Goal: Task Accomplishment & Management: Use online tool/utility

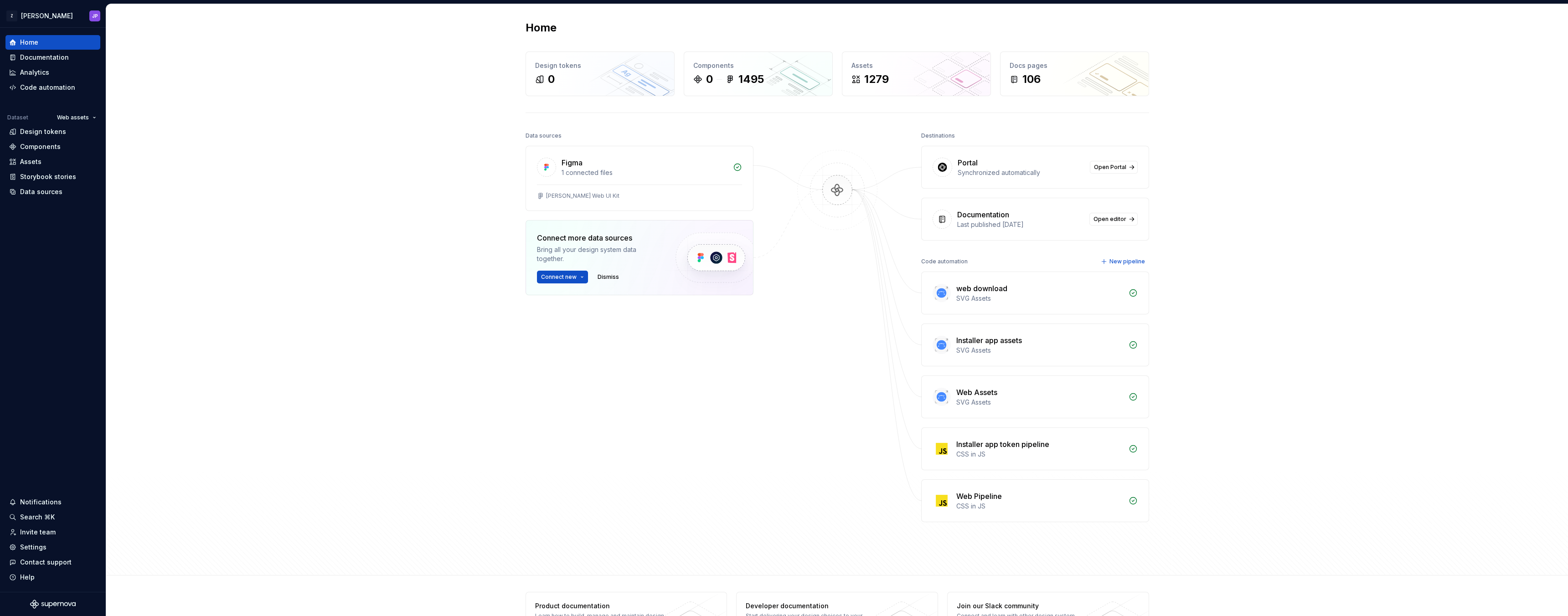
click at [417, 159] on div "Home Design tokens 0 Components 0 1495 Assets 1279 Docs pages 106 Data sources …" at bounding box center [837, 290] width 1462 height 571
click at [63, 83] on div "Code automation" at bounding box center [47, 87] width 55 height 9
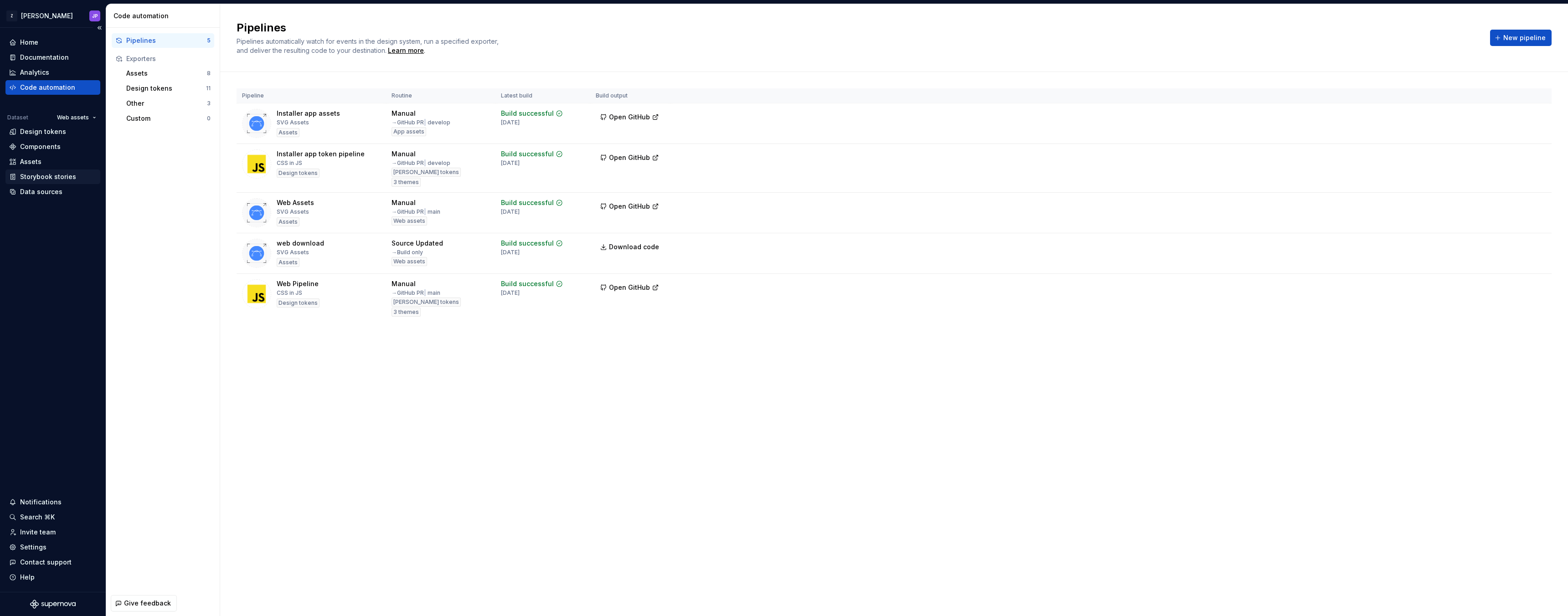
click at [49, 172] on div "Storybook stories" at bounding box center [48, 176] width 56 height 9
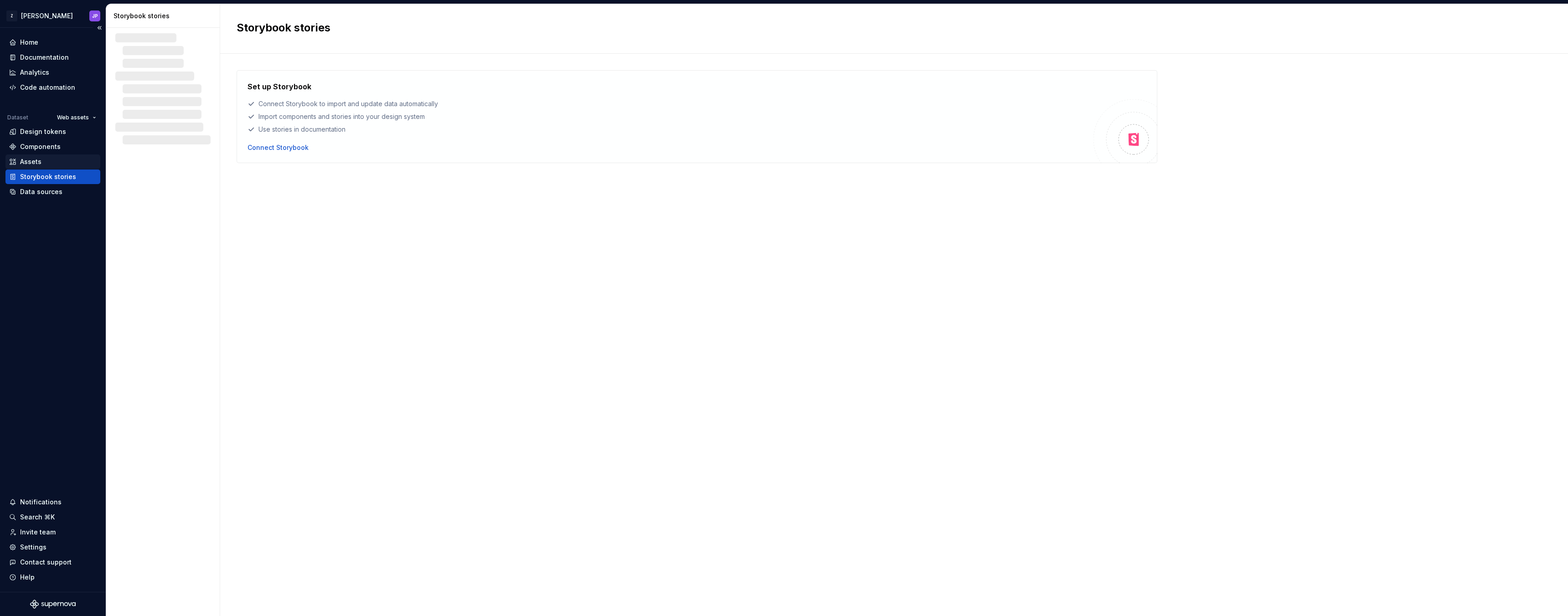
click at [49, 159] on div "Assets" at bounding box center [53, 161] width 88 height 9
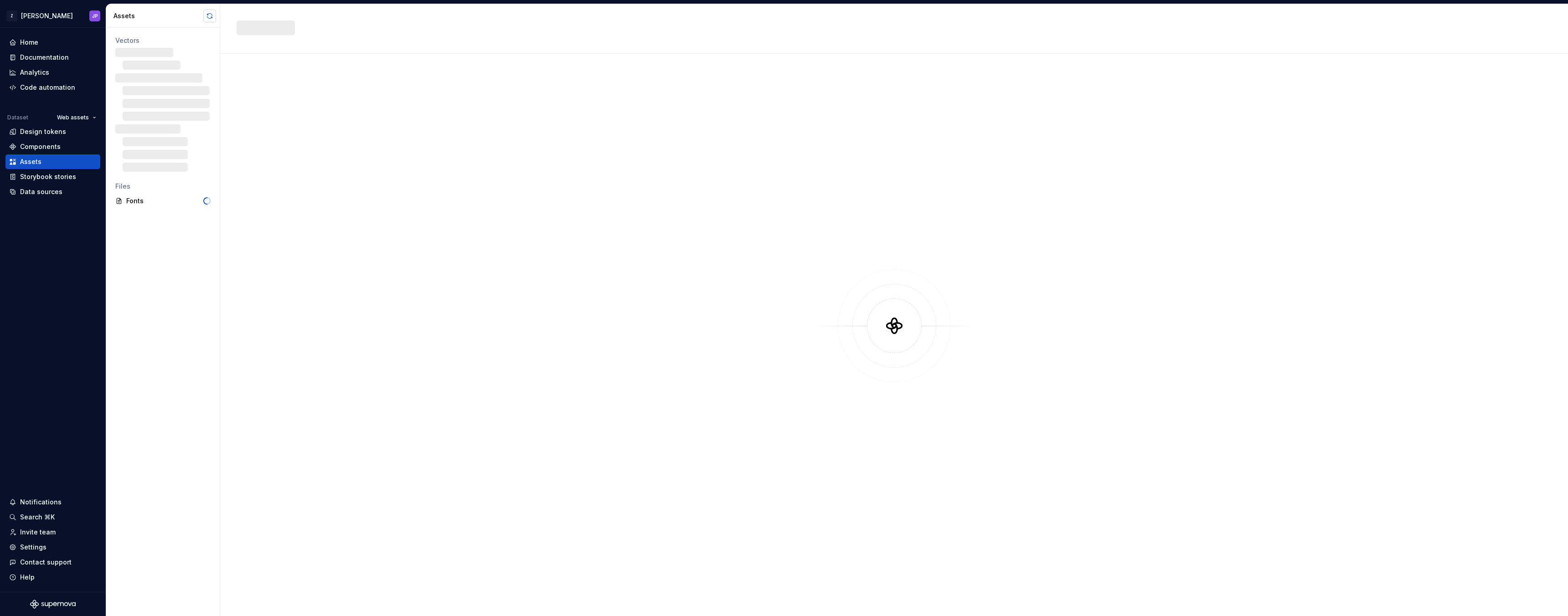
click at [204, 20] on button "button" at bounding box center [210, 16] width 13 height 13
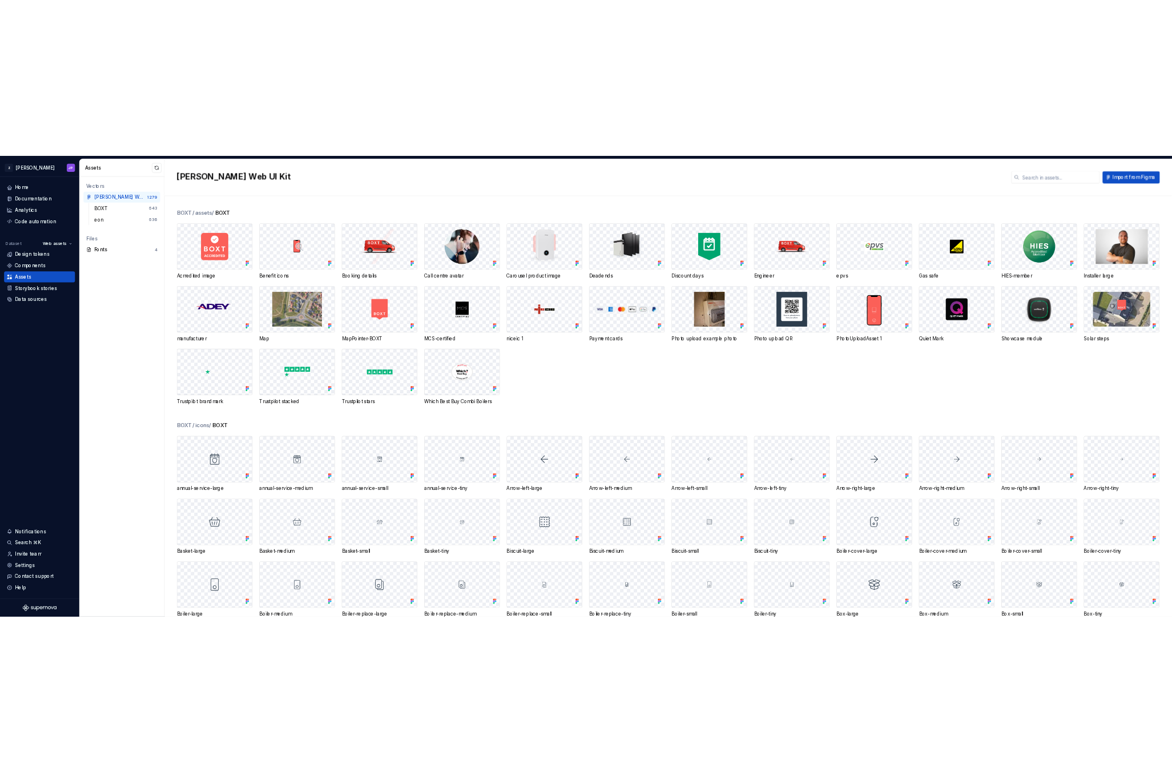
scroll to position [1842, 0]
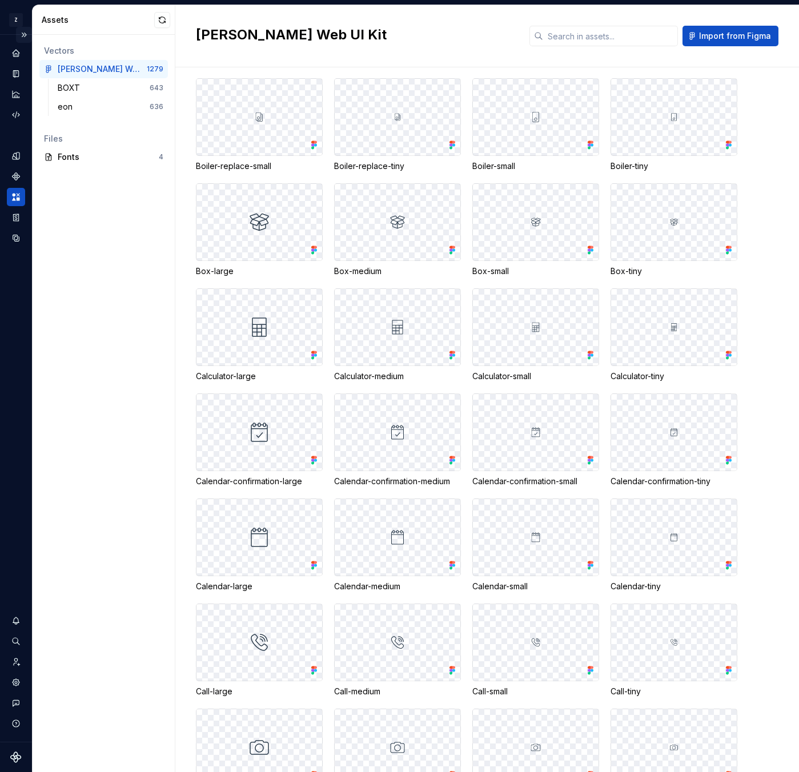
click at [29, 30] on button "Expand sidebar" at bounding box center [24, 35] width 16 height 16
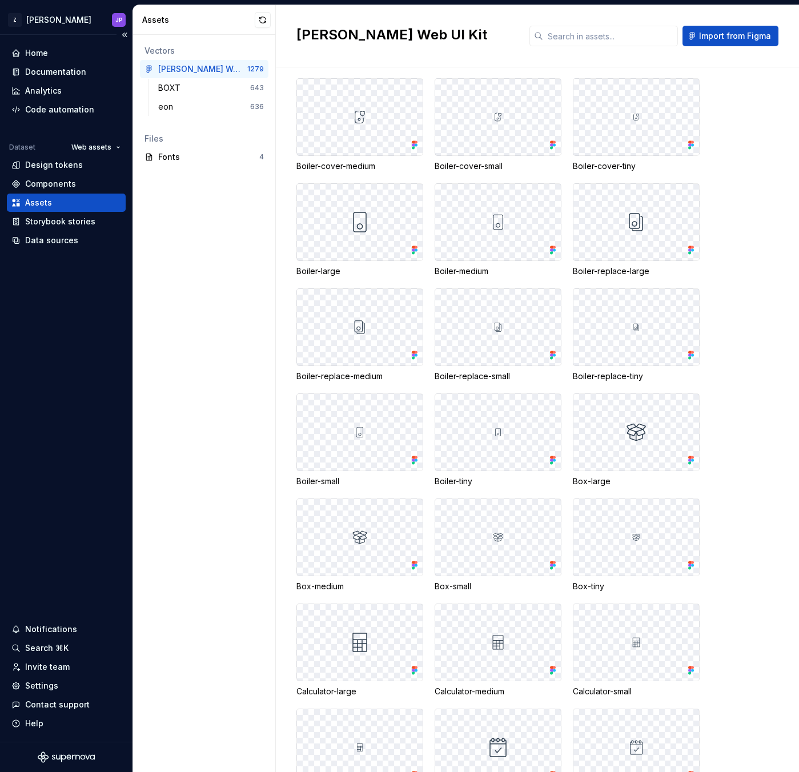
click at [27, 33] on div "Z Zuno JP" at bounding box center [66, 20] width 132 height 30
click at [45, 101] on div "Code automation" at bounding box center [66, 110] width 119 height 18
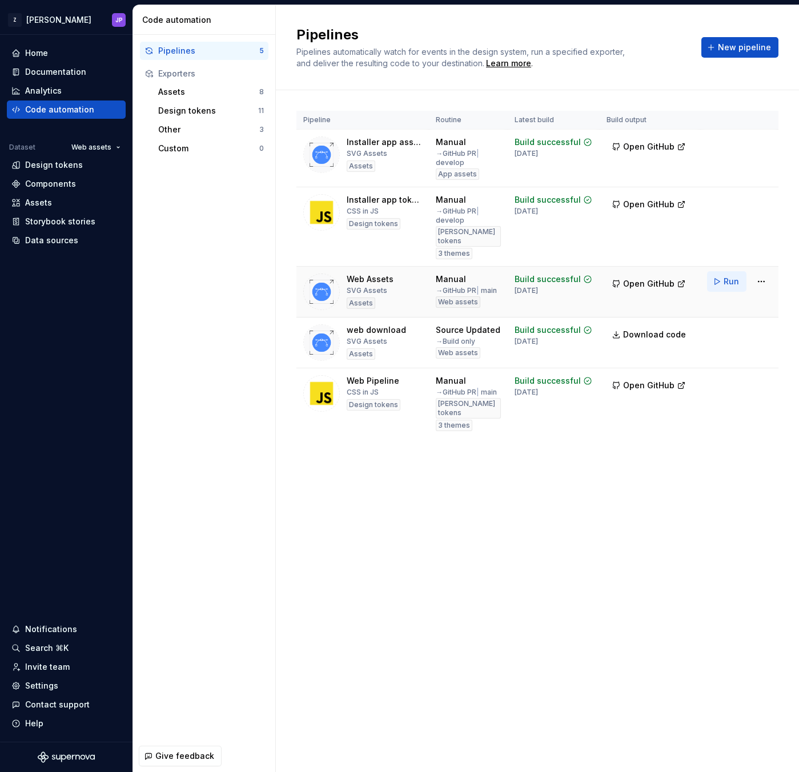
click at [734, 277] on span "Run" at bounding box center [731, 281] width 15 height 11
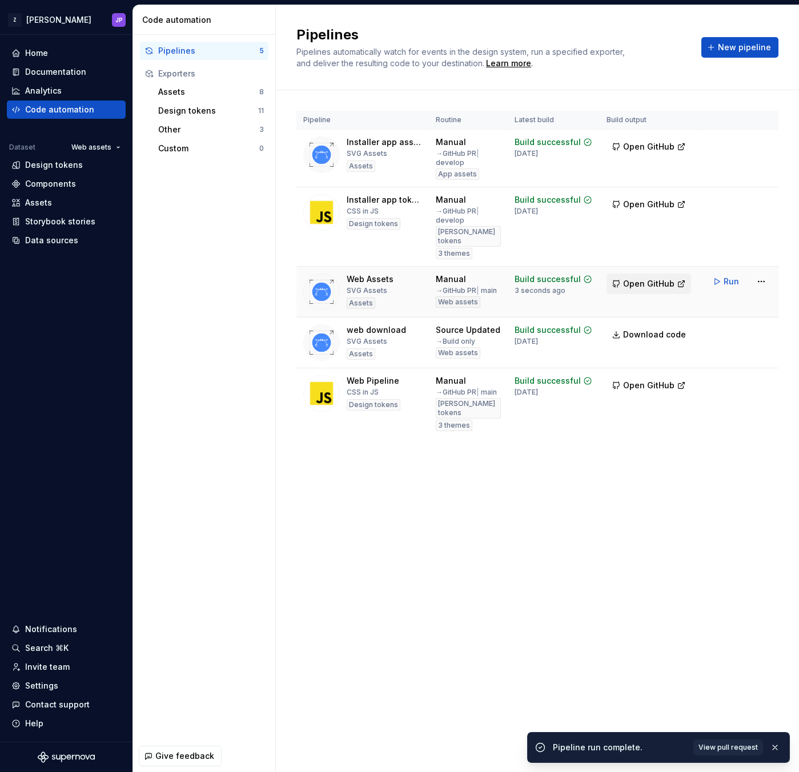
click at [671, 278] on span "Open GitHub" at bounding box center [648, 283] width 51 height 11
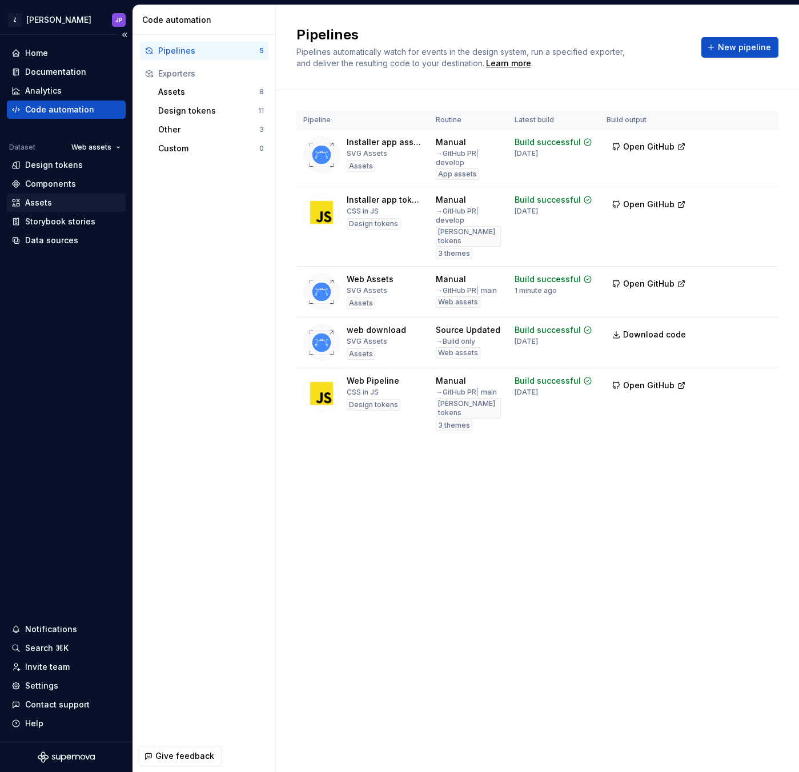
click at [77, 204] on div "Assets" at bounding box center [66, 202] width 110 height 11
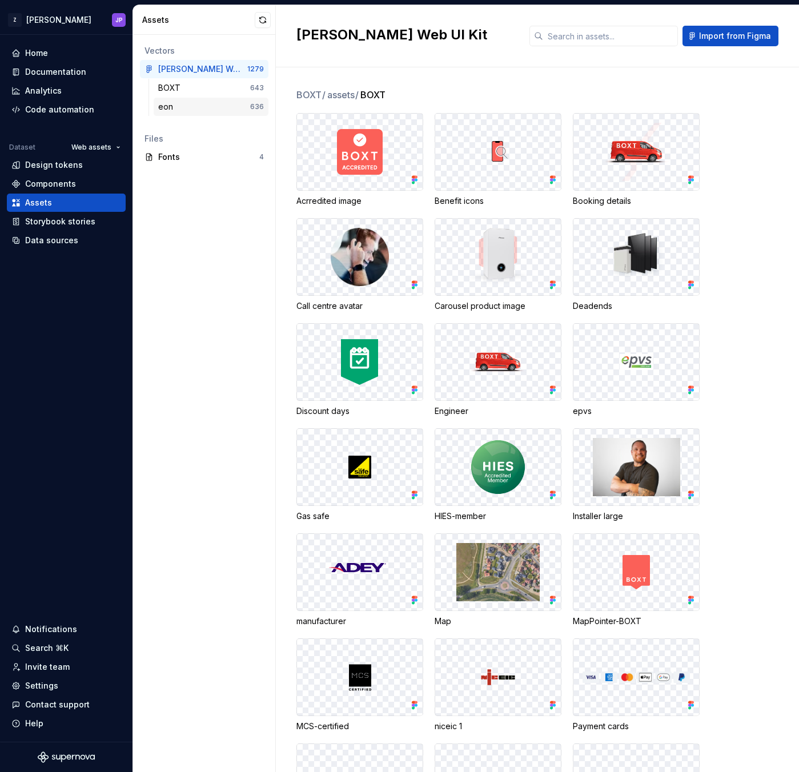
click at [182, 105] on div "eon" at bounding box center [204, 106] width 92 height 11
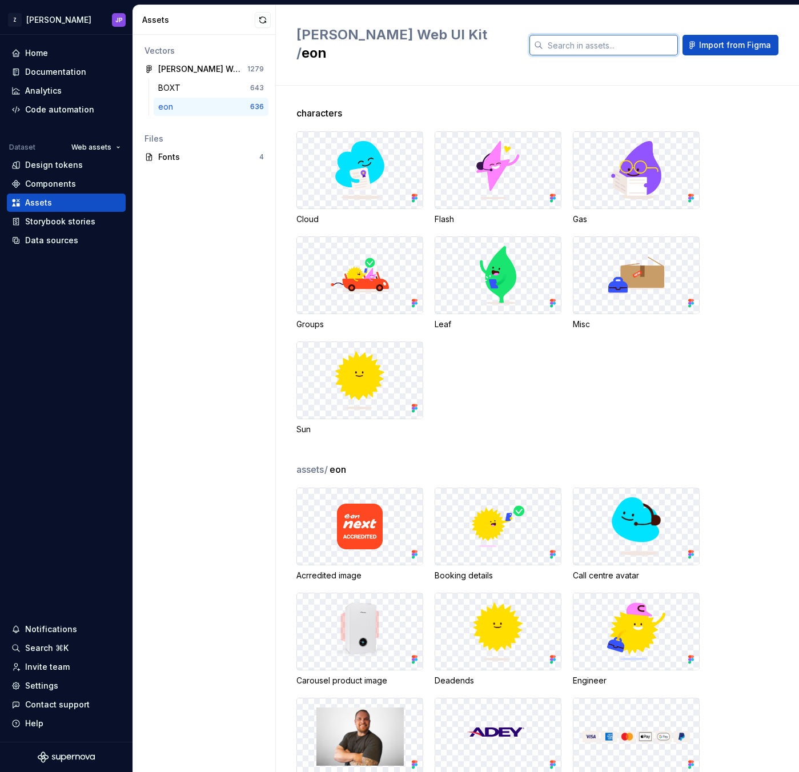
click at [656, 36] on input "text" at bounding box center [610, 45] width 135 height 21
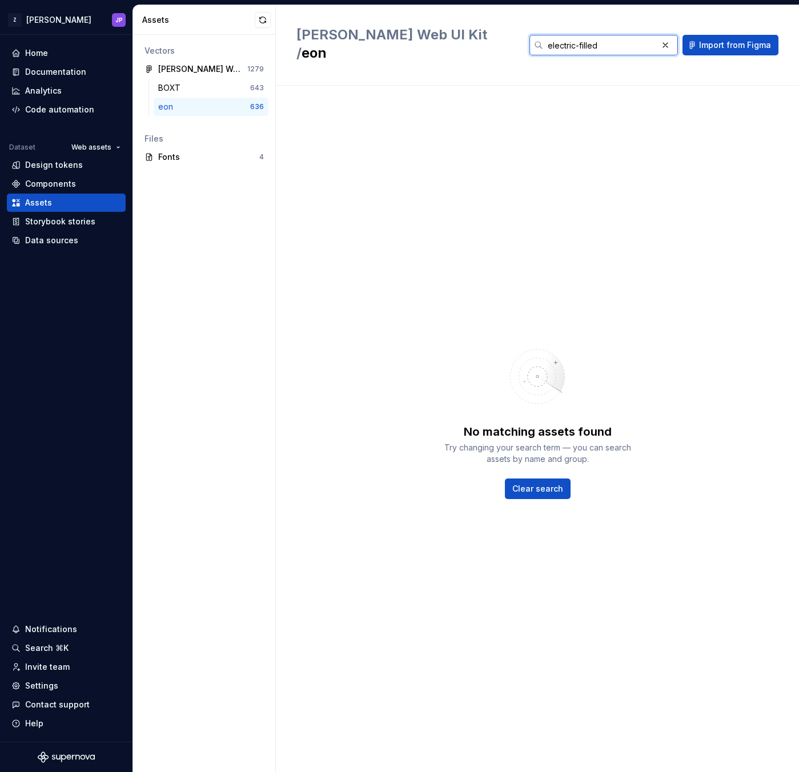
type input "electric-filled"
click at [597, 36] on input "electric-filled" at bounding box center [600, 45] width 114 height 21
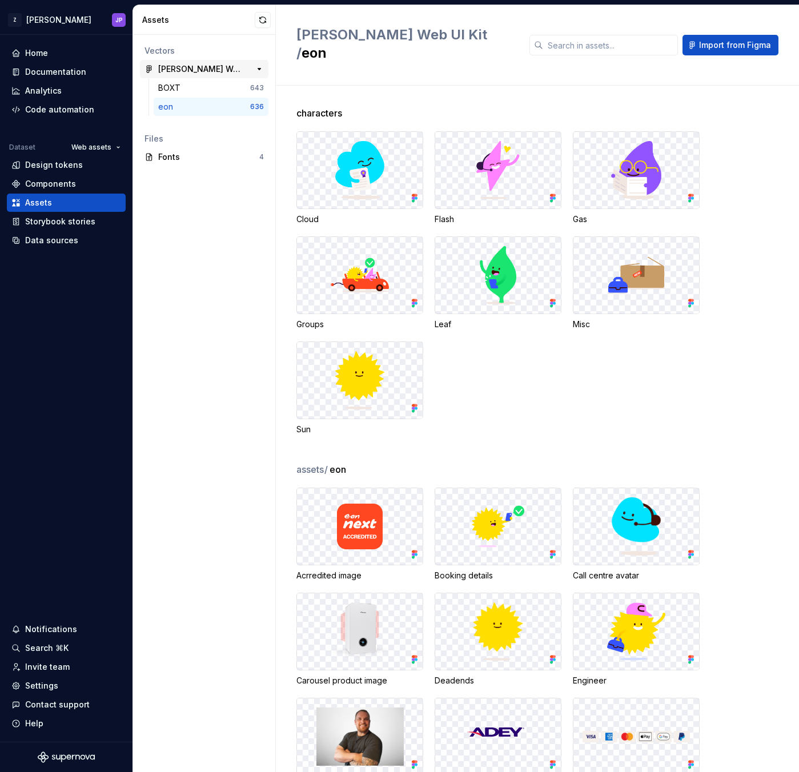
click at [213, 76] on div "Zuno Web UI Kit 1279" at bounding box center [204, 69] width 128 height 18
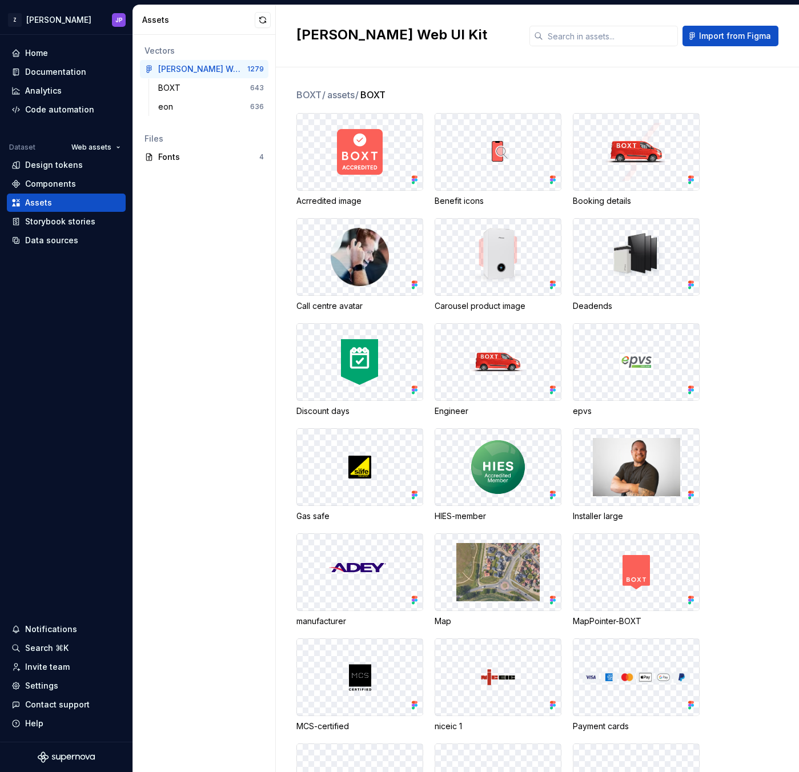
click at [565, 50] on div "Zuno Web UI Kit Import from Figma" at bounding box center [537, 36] width 523 height 62
click at [578, 41] on input "text" at bounding box center [610, 36] width 135 height 21
paste input "electric-filled"
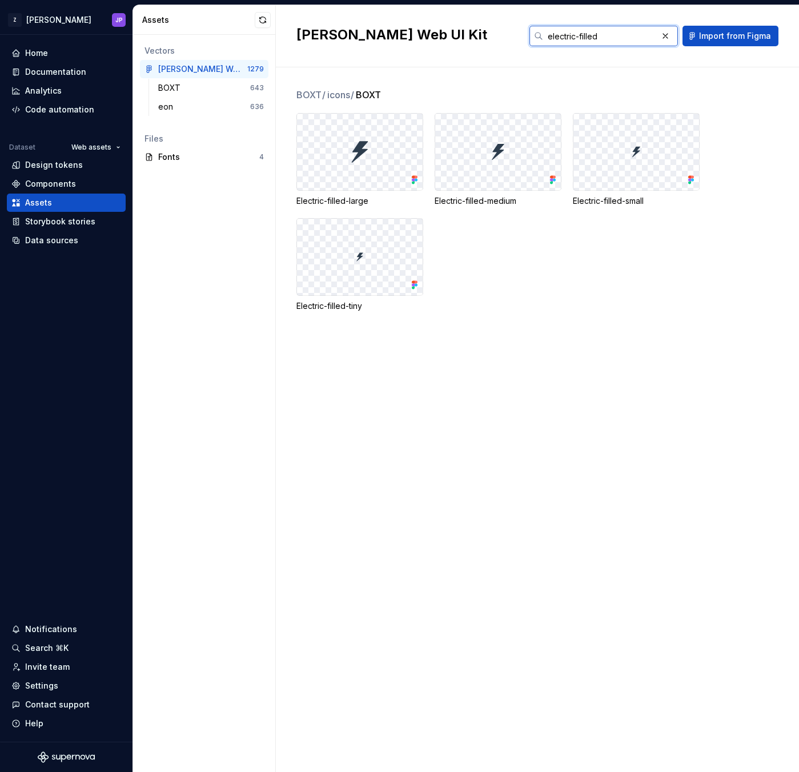
click at [606, 46] on input "electric-filled" at bounding box center [600, 36] width 114 height 21
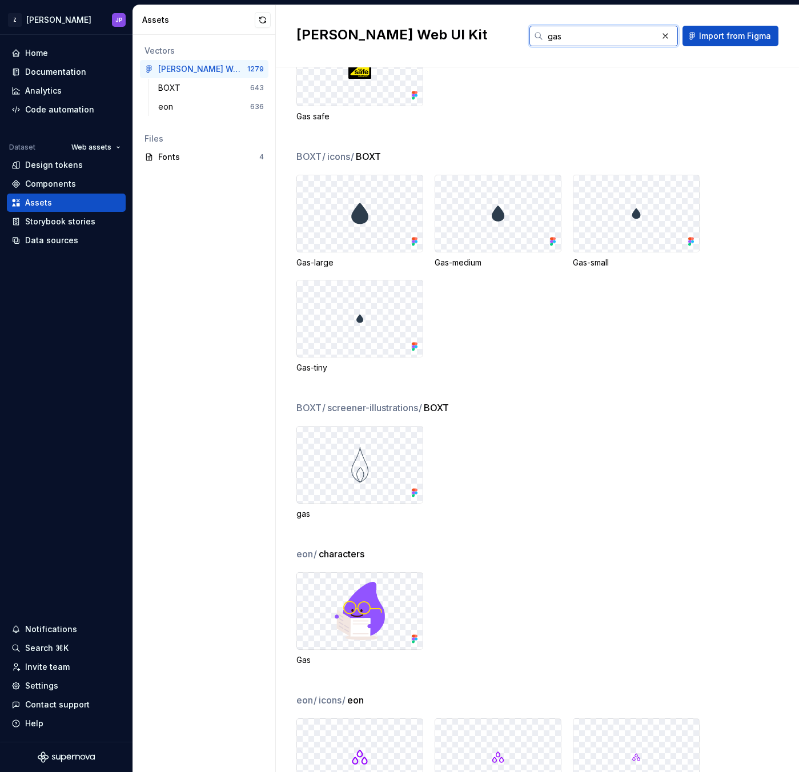
scroll to position [252, 0]
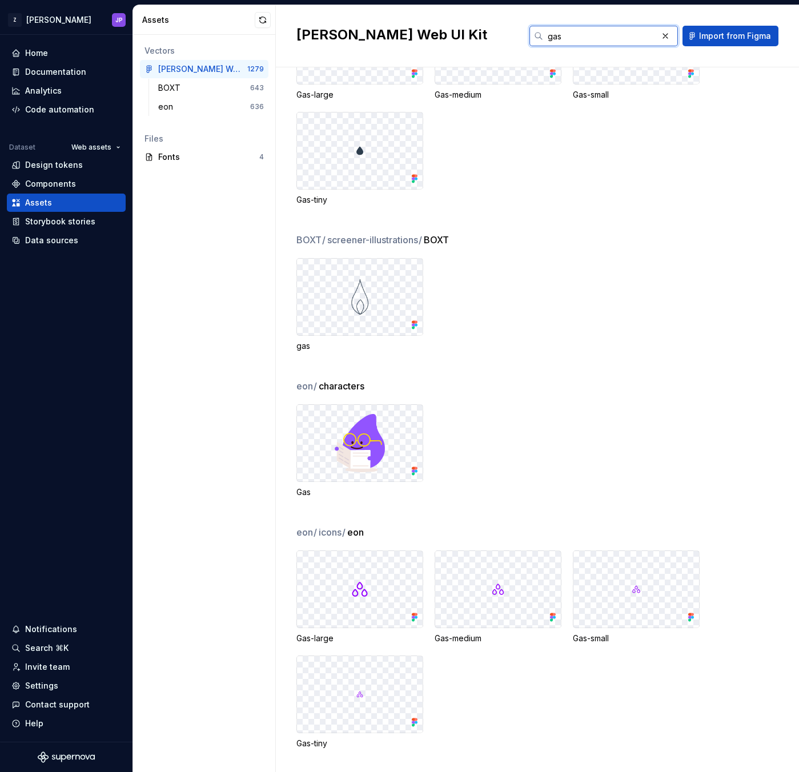
type input "gas"
click at [263, 29] on div "Assets" at bounding box center [204, 20] width 143 height 30
click at [264, 20] on button "button" at bounding box center [263, 20] width 16 height 16
click at [263, 31] on div "Assets" at bounding box center [204, 20] width 143 height 30
click at [264, 16] on button "button" at bounding box center [263, 20] width 16 height 16
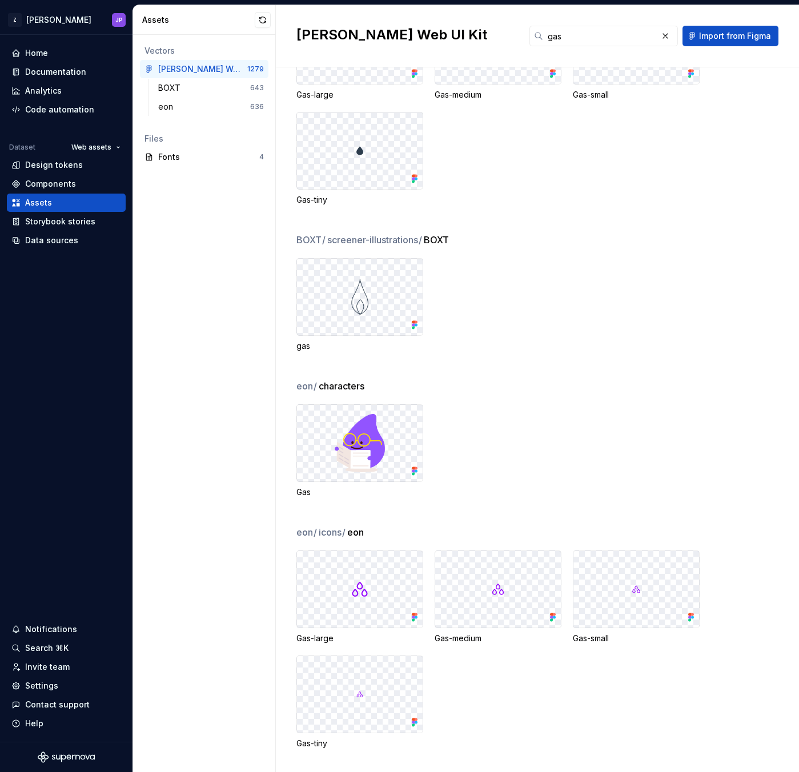
drag, startPoint x: 539, startPoint y: 201, endPoint x: 561, endPoint y: 113, distance: 90.6
click at [540, 197] on div "Gas-large Gas-medium Gas-small Gas-tiny" at bounding box center [547, 106] width 503 height 199
click at [558, 131] on div "Gas-large Gas-medium Gas-small Gas-tiny" at bounding box center [547, 106] width 503 height 199
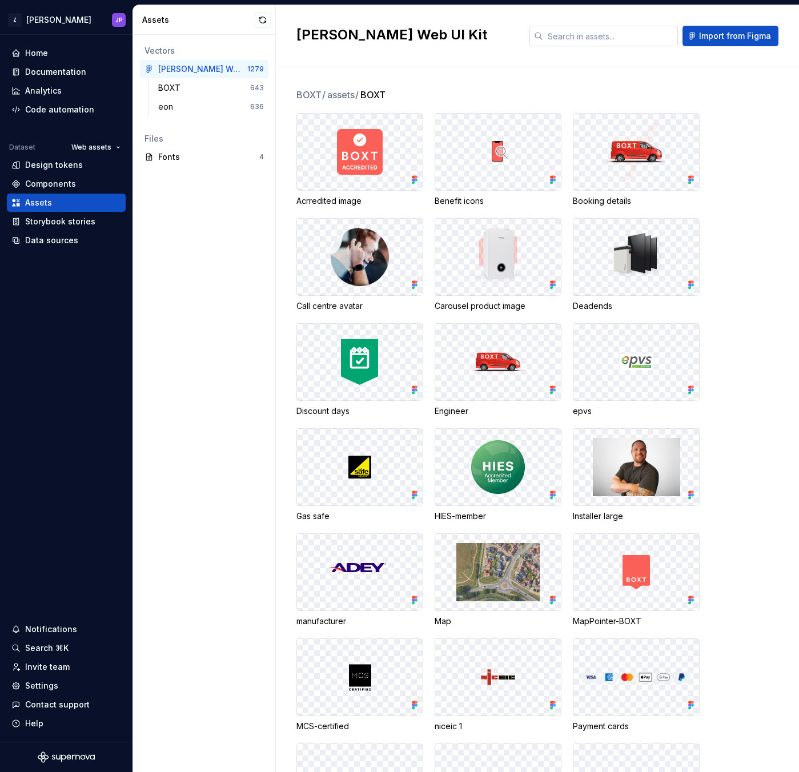
click at [570, 33] on input "text" at bounding box center [610, 36] width 135 height 21
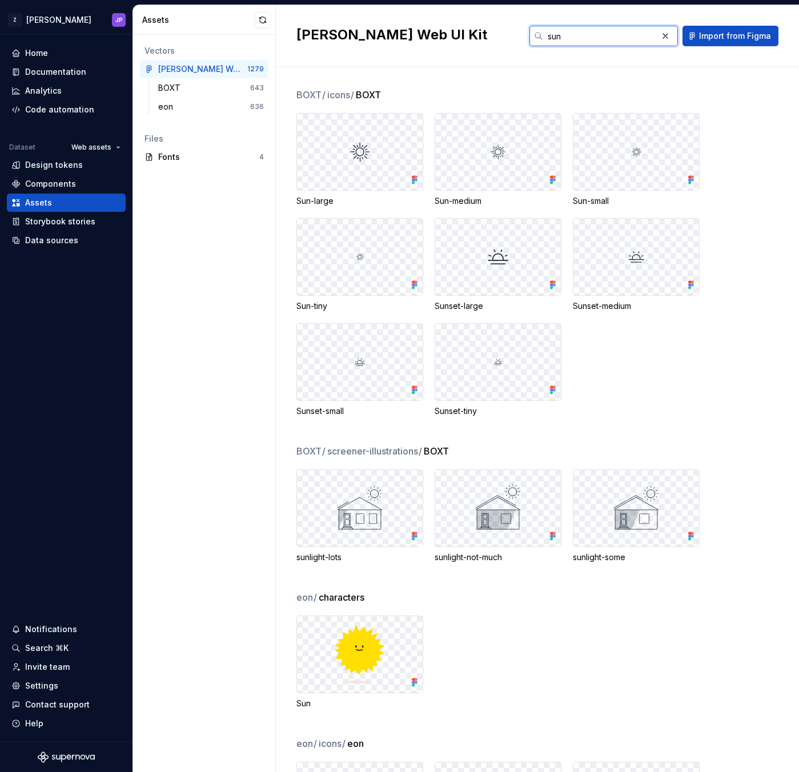
click at [581, 34] on input "sun" at bounding box center [600, 36] width 114 height 21
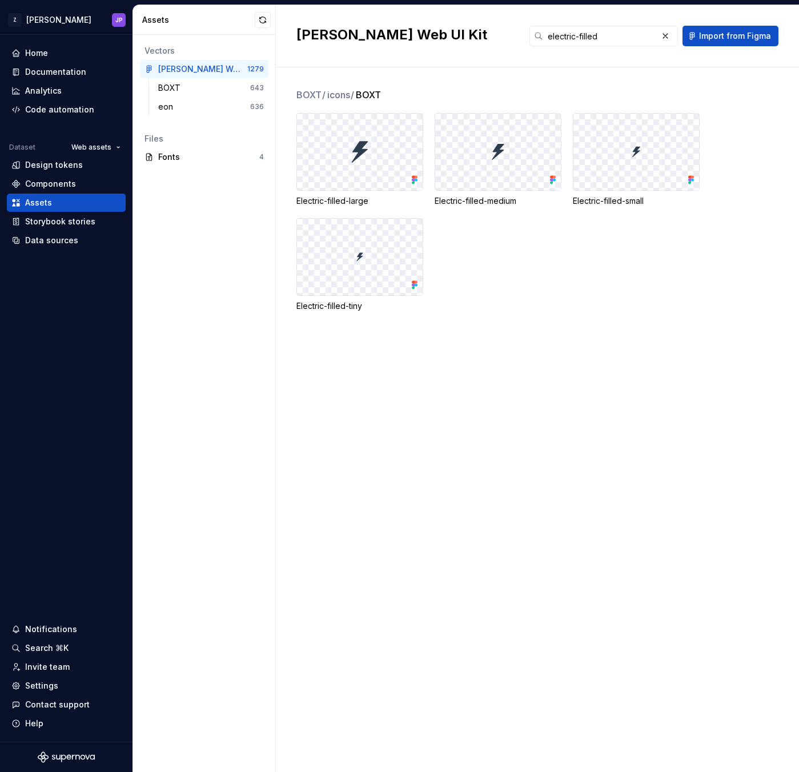
click at [389, 531] on div "BOXT / icons / BOXT Electric-filled-large Electric-filled-medium Electric-fille…" at bounding box center [547, 419] width 503 height 705
click at [400, 425] on div "BOXT / icons / BOXT Electric-filled-large Electric-filled-medium Electric-fille…" at bounding box center [547, 419] width 503 height 705
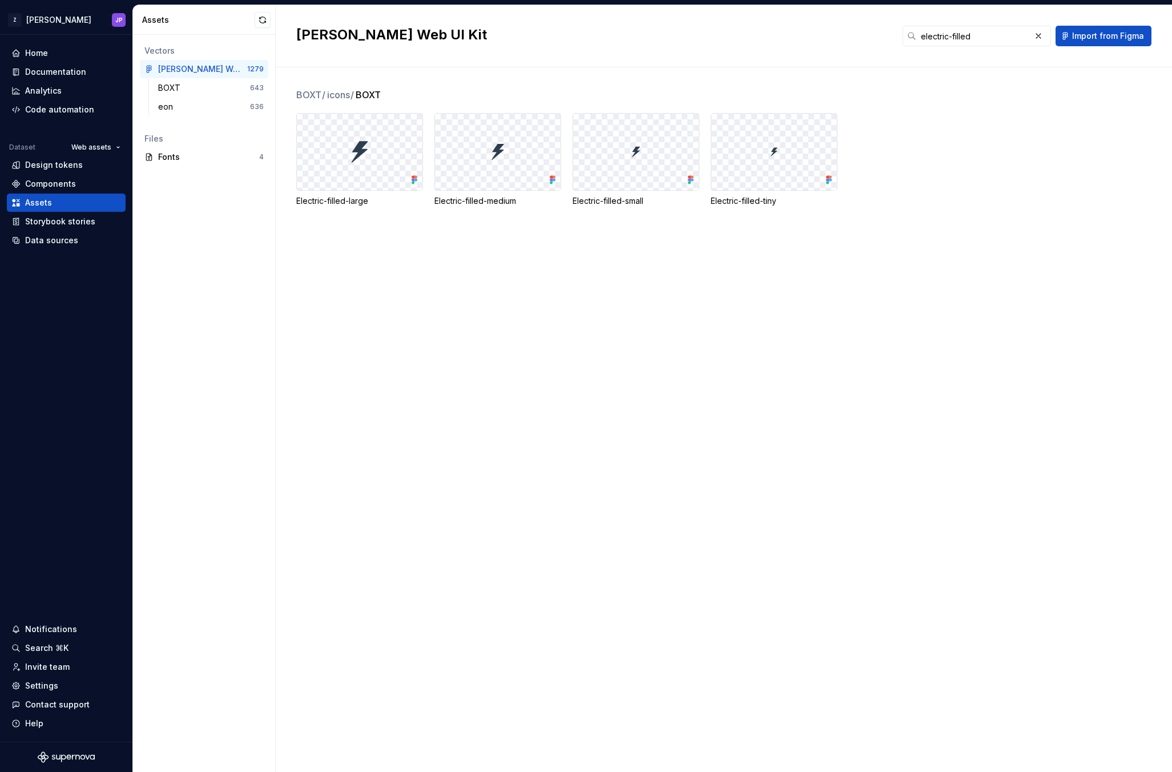
click at [798, 54] on div "Zuno Web UI Kit electric-filled Import from Figma" at bounding box center [724, 36] width 897 height 62
click at [798, 36] on input "electric-filled" at bounding box center [974, 36] width 114 height 21
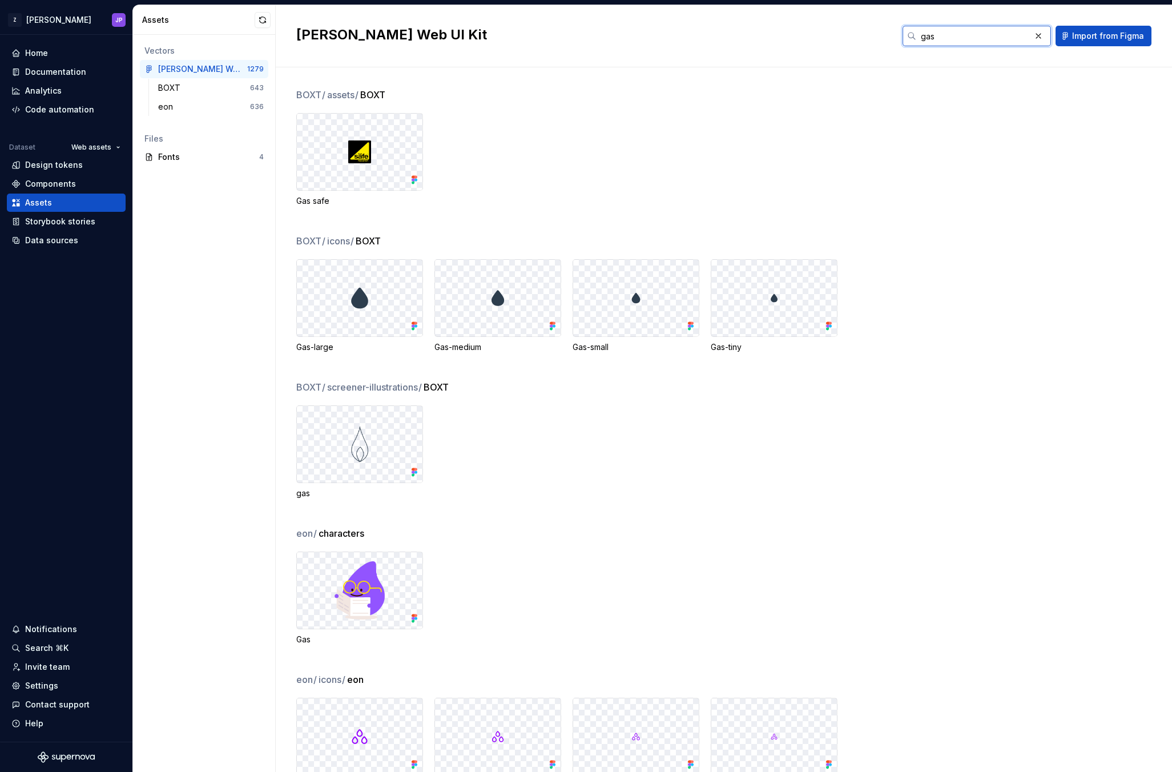
type input "gas"
click at [781, 32] on h2 "[PERSON_NAME] Web UI Kit" at bounding box center [592, 35] width 593 height 18
click at [798, 34] on input "gas" at bounding box center [974, 36] width 114 height 21
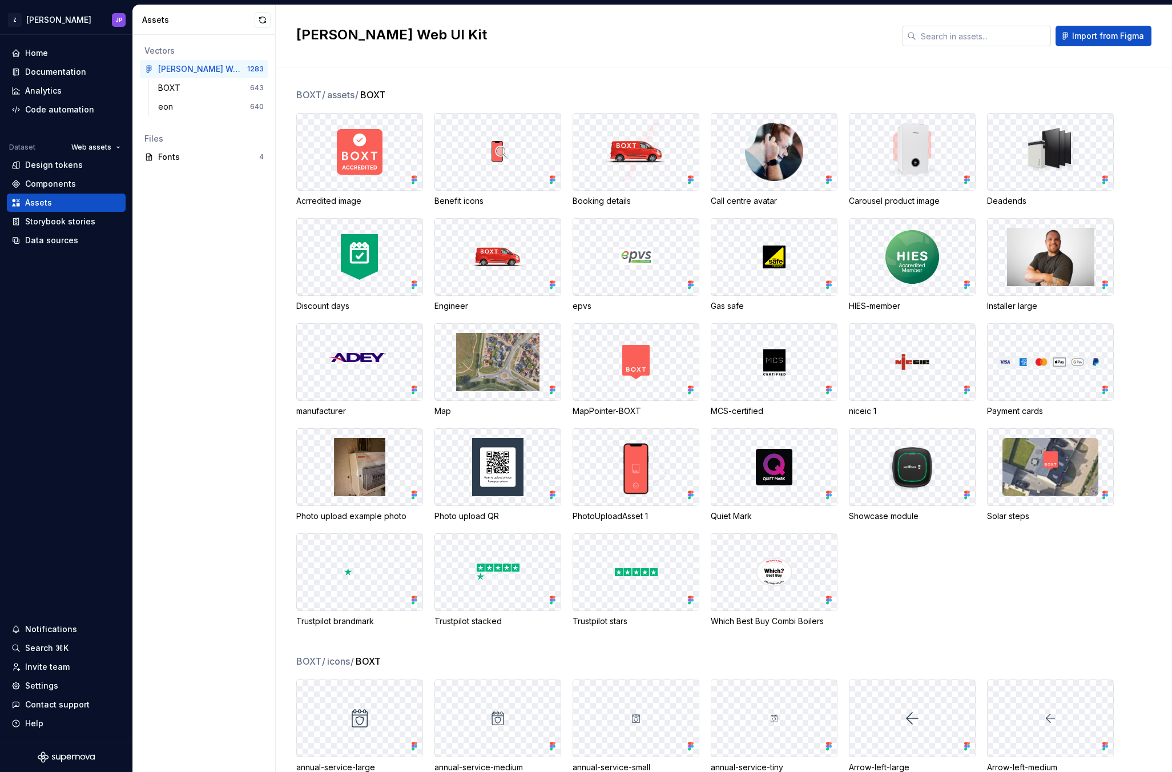
click at [952, 43] on input "text" at bounding box center [984, 36] width 135 height 21
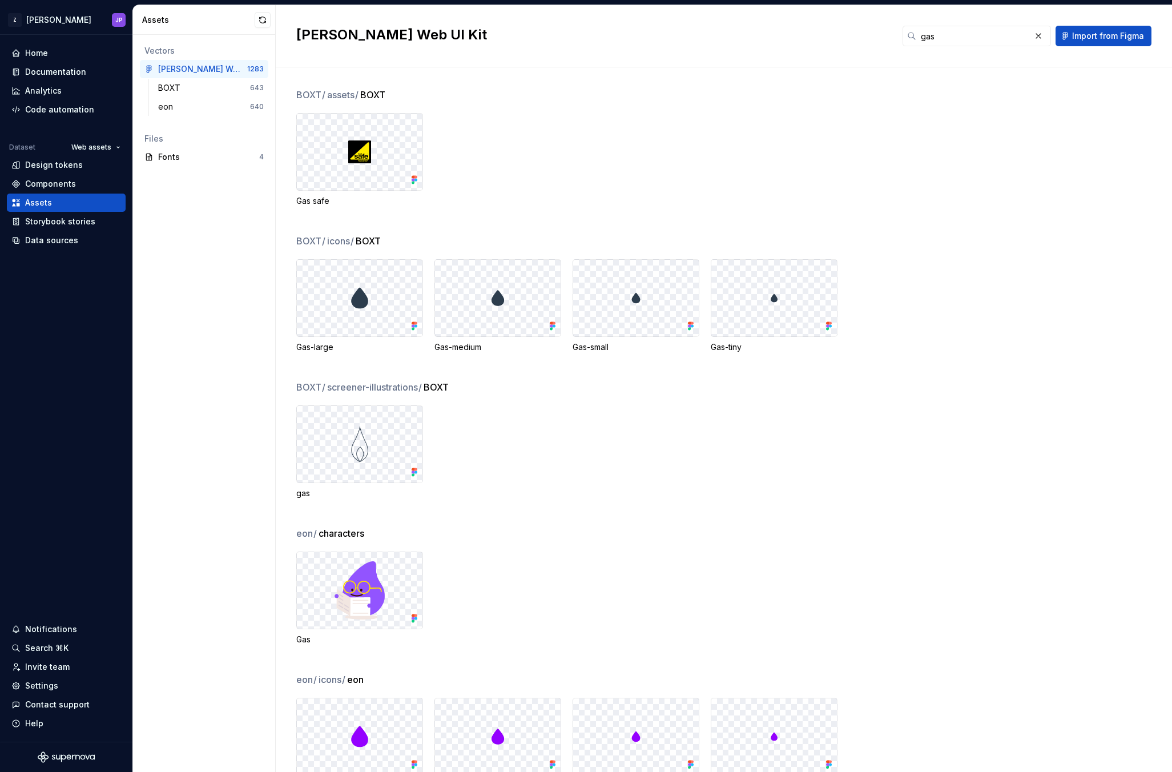
click at [879, 128] on div "Gas safe" at bounding box center [734, 160] width 876 height 94
click at [959, 40] on input "gas" at bounding box center [974, 36] width 114 height 21
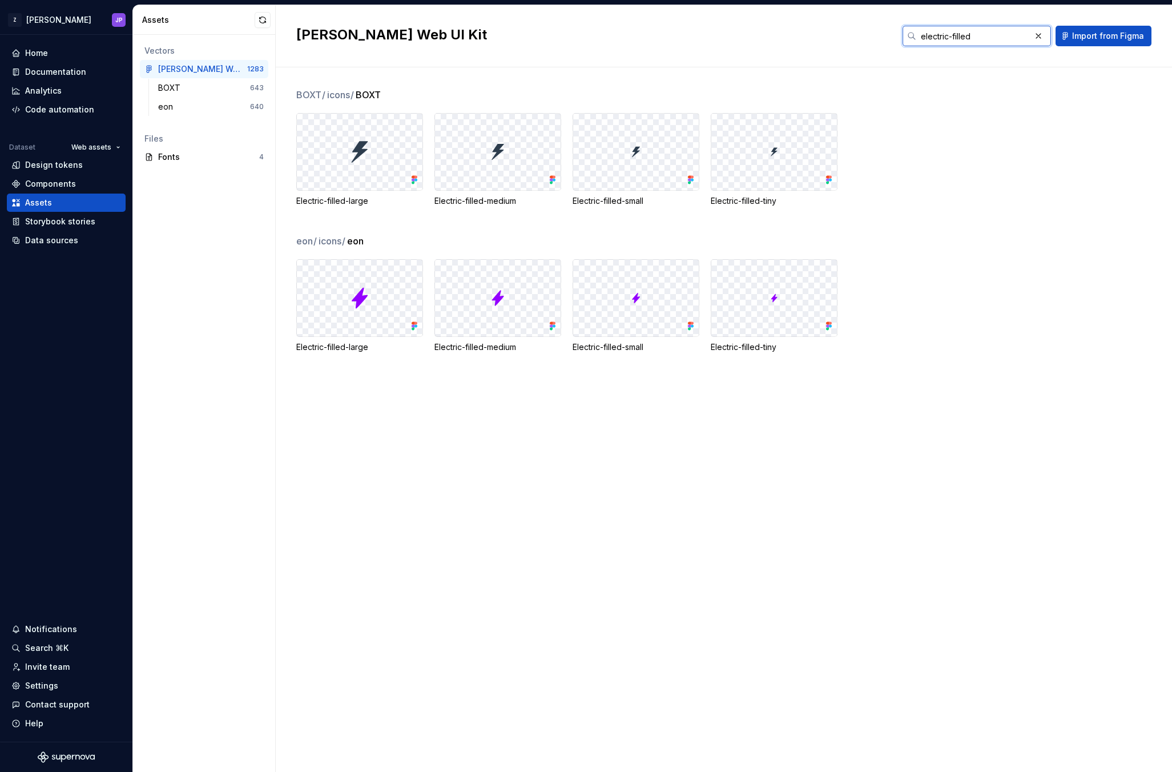
type input "electric-filled"
click at [103, 117] on div "Code automation" at bounding box center [66, 110] width 119 height 18
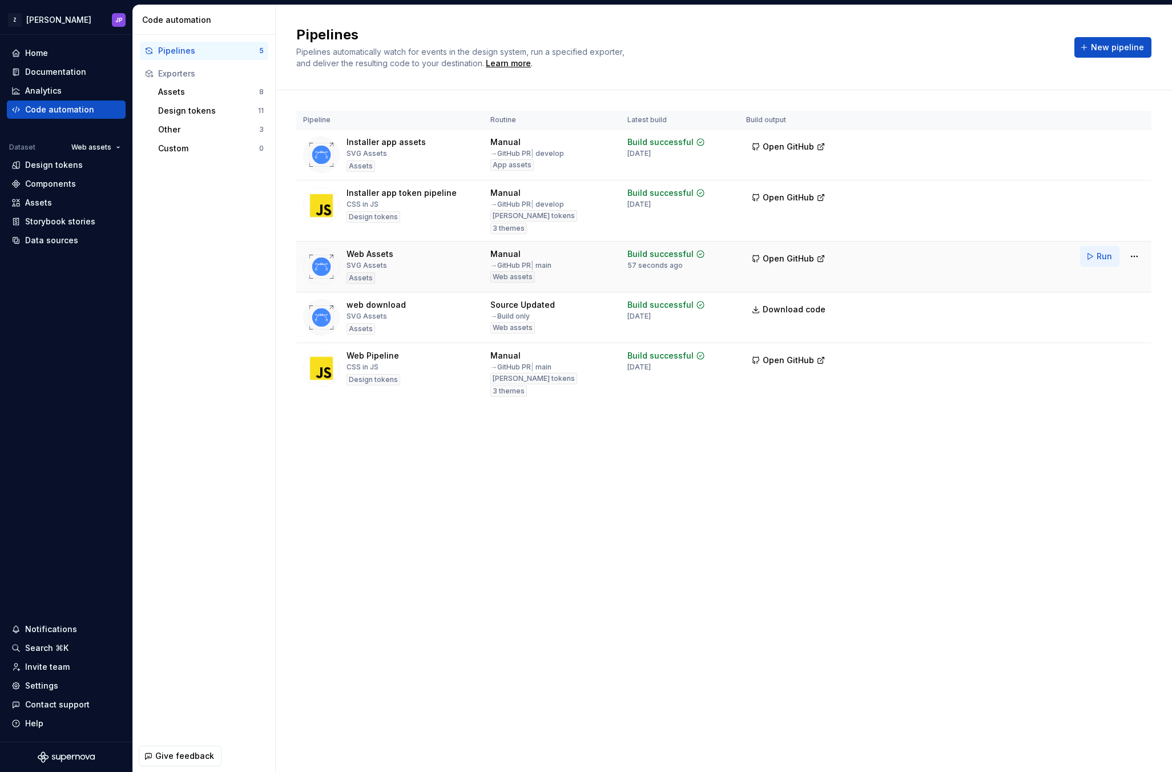
click at [1094, 259] on button "Run" at bounding box center [1099, 256] width 39 height 21
click at [769, 582] on div "Pipelines Pipelines automatically watch for events in the design system, run a …" at bounding box center [724, 388] width 897 height 767
click at [815, 576] on div "Pipelines Pipelines automatically watch for events in the design system, run a …" at bounding box center [724, 388] width 897 height 767
click at [766, 579] on div "Pipelines Pipelines automatically watch for events in the design system, run a …" at bounding box center [724, 388] width 897 height 767
click at [763, 581] on div "Pipelines Pipelines automatically watch for events in the design system, run a …" at bounding box center [724, 388] width 897 height 767
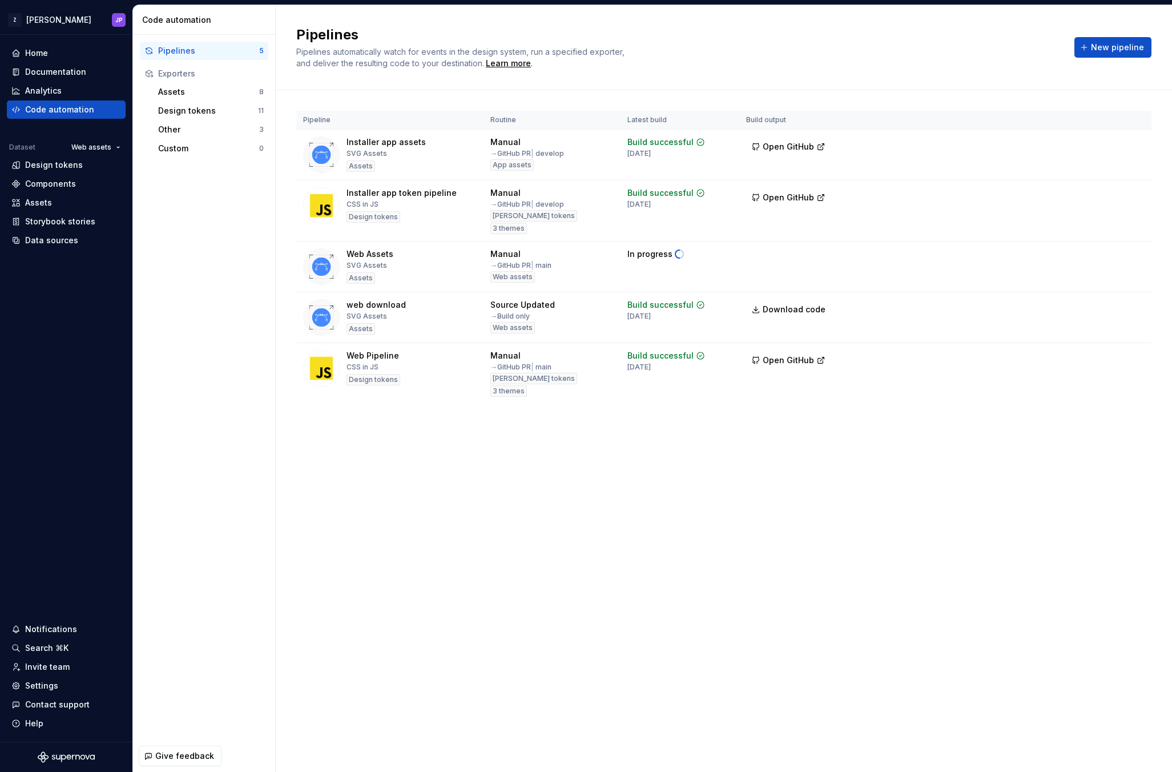
click at [746, 558] on div "Pipelines Pipelines automatically watch for events in the design system, run a …" at bounding box center [724, 388] width 897 height 767
click at [751, 543] on div "Pipelines Pipelines automatically watch for events in the design system, run a …" at bounding box center [724, 388] width 897 height 767
click at [749, 500] on div "Pipelines Pipelines automatically watch for events in the design system, run a …" at bounding box center [724, 388] width 897 height 767
click at [788, 491] on div "Pipelines Pipelines automatically watch for events in the design system, run a …" at bounding box center [724, 388] width 897 height 767
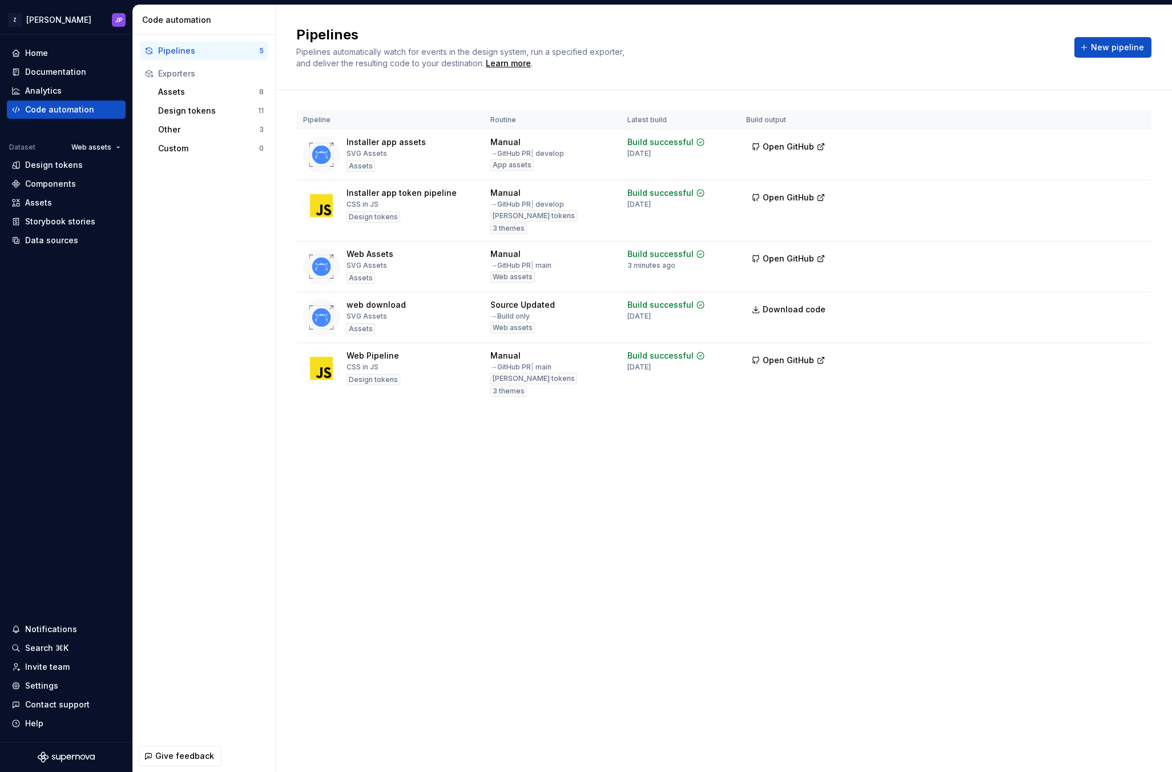
click at [664, 501] on div "Pipelines Pipelines automatically watch for events in the design system, run a …" at bounding box center [724, 388] width 897 height 767
click at [912, 55] on div "Pipelines Pipelines automatically watch for events in the design system, run a …" at bounding box center [678, 47] width 765 height 43
click at [953, 37] on h2 "Pipelines" at bounding box center [678, 35] width 765 height 18
click at [879, 35] on h2 "Pipelines" at bounding box center [678, 35] width 765 height 18
click at [910, 31] on h2 "Pipelines" at bounding box center [678, 35] width 765 height 18
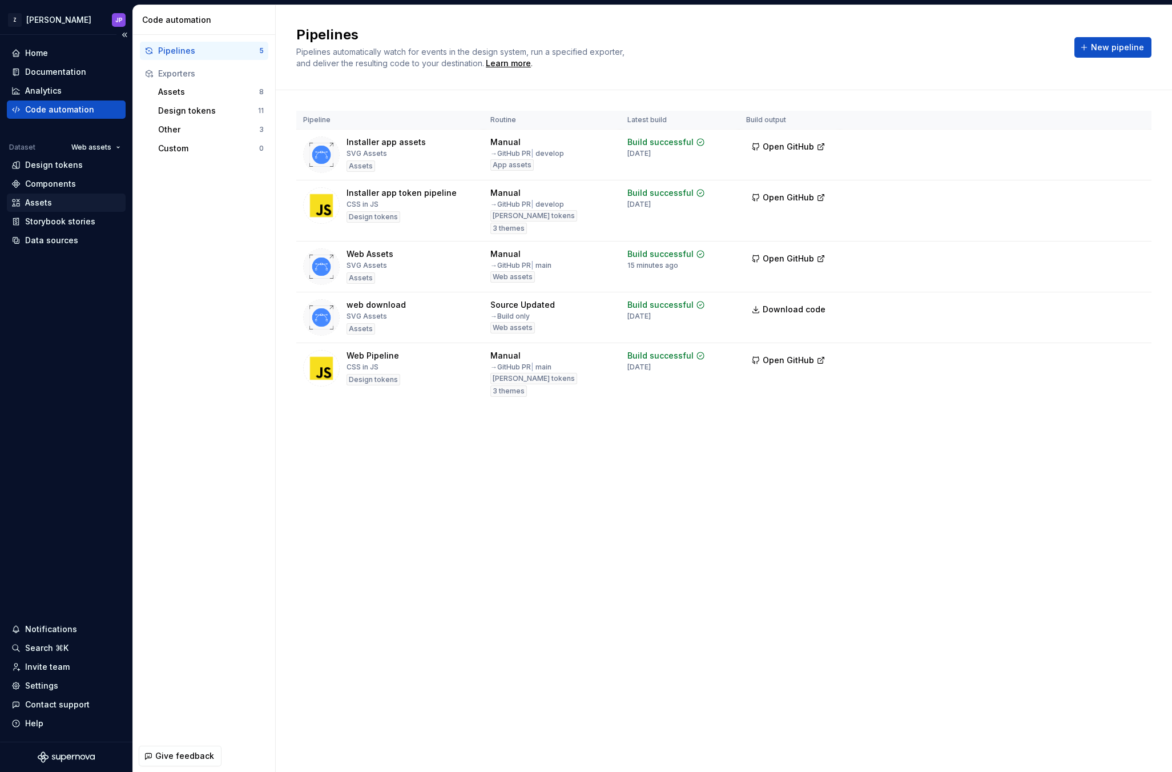
click at [51, 197] on div "Assets" at bounding box center [66, 202] width 110 height 11
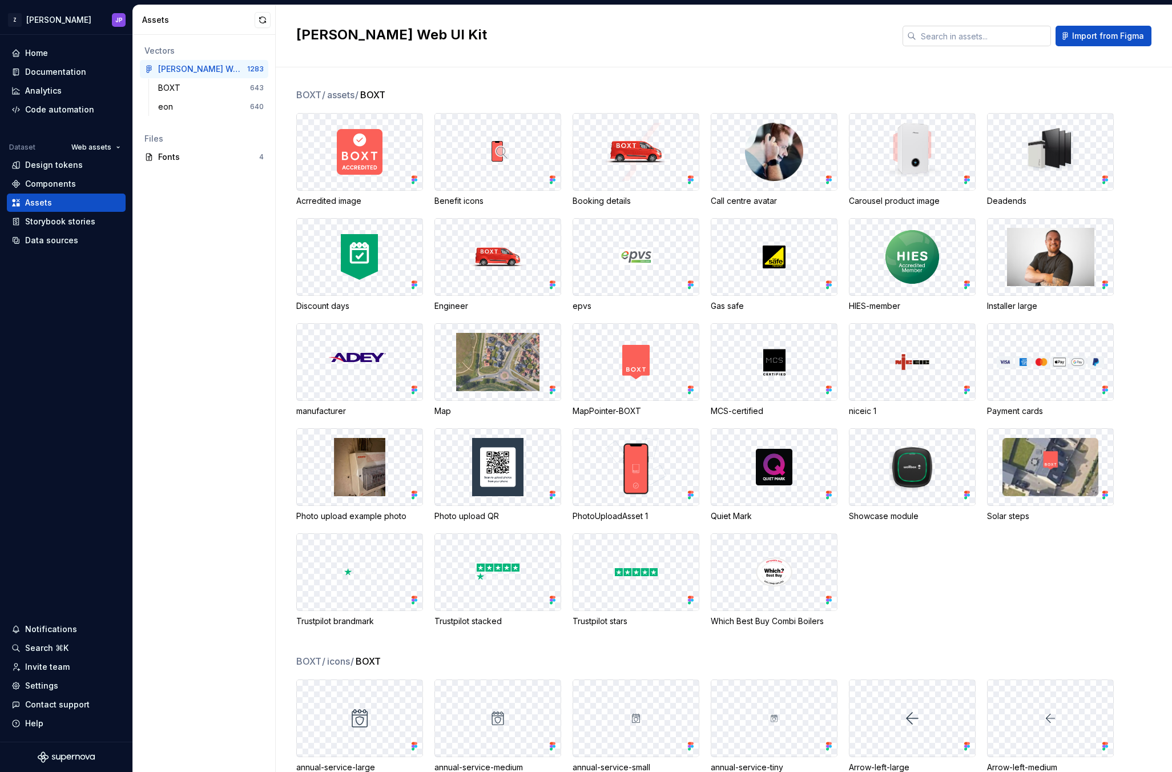
click at [1024, 35] on input "text" at bounding box center [984, 36] width 135 height 21
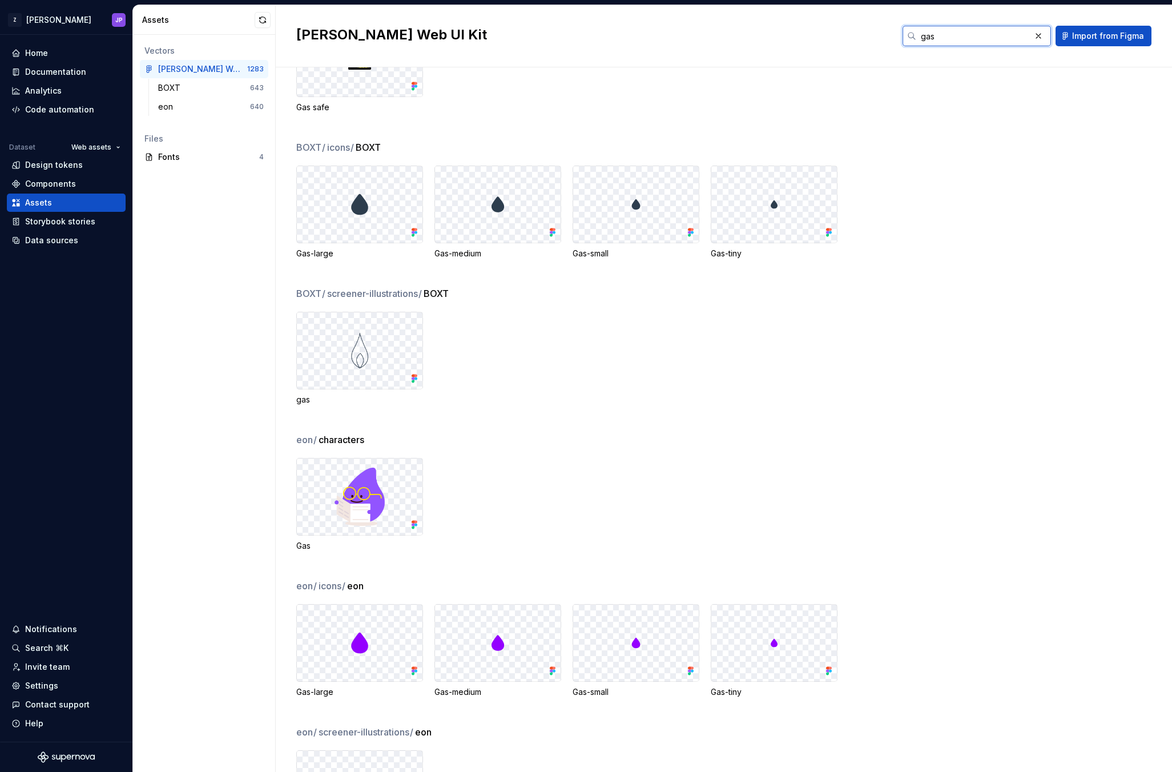
scroll to position [94, 0]
type input "gas"
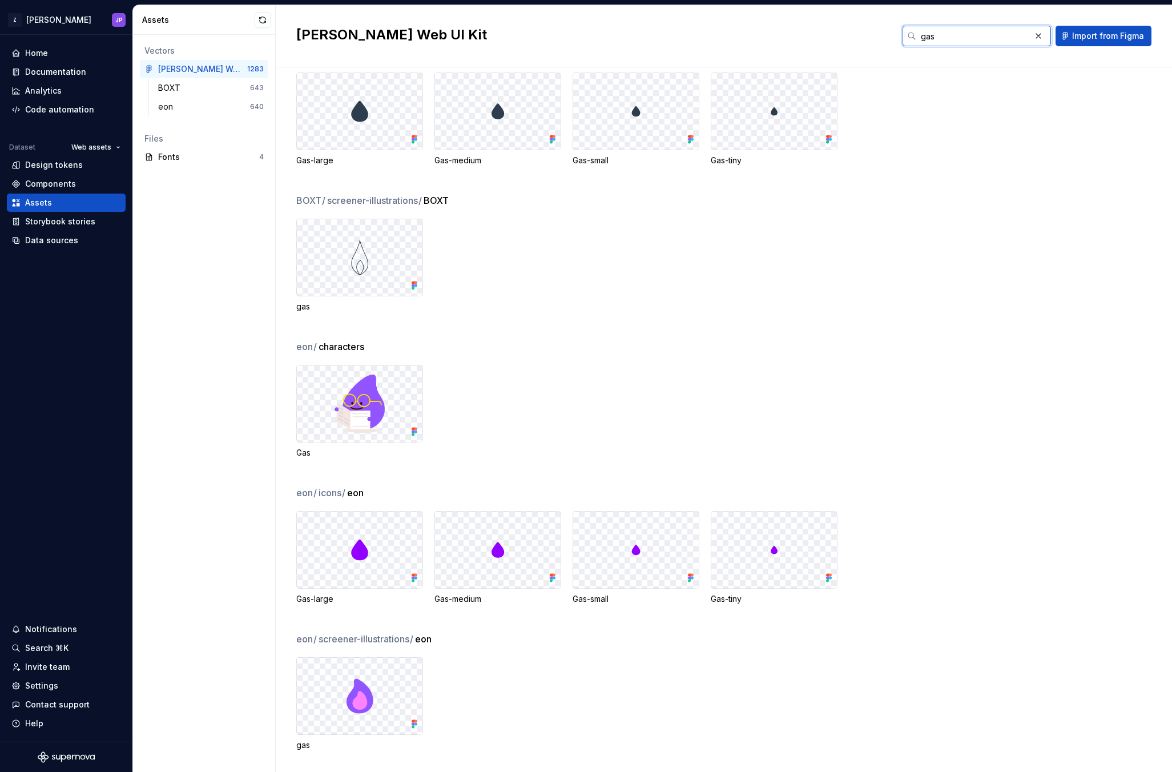
scroll to position [172, 0]
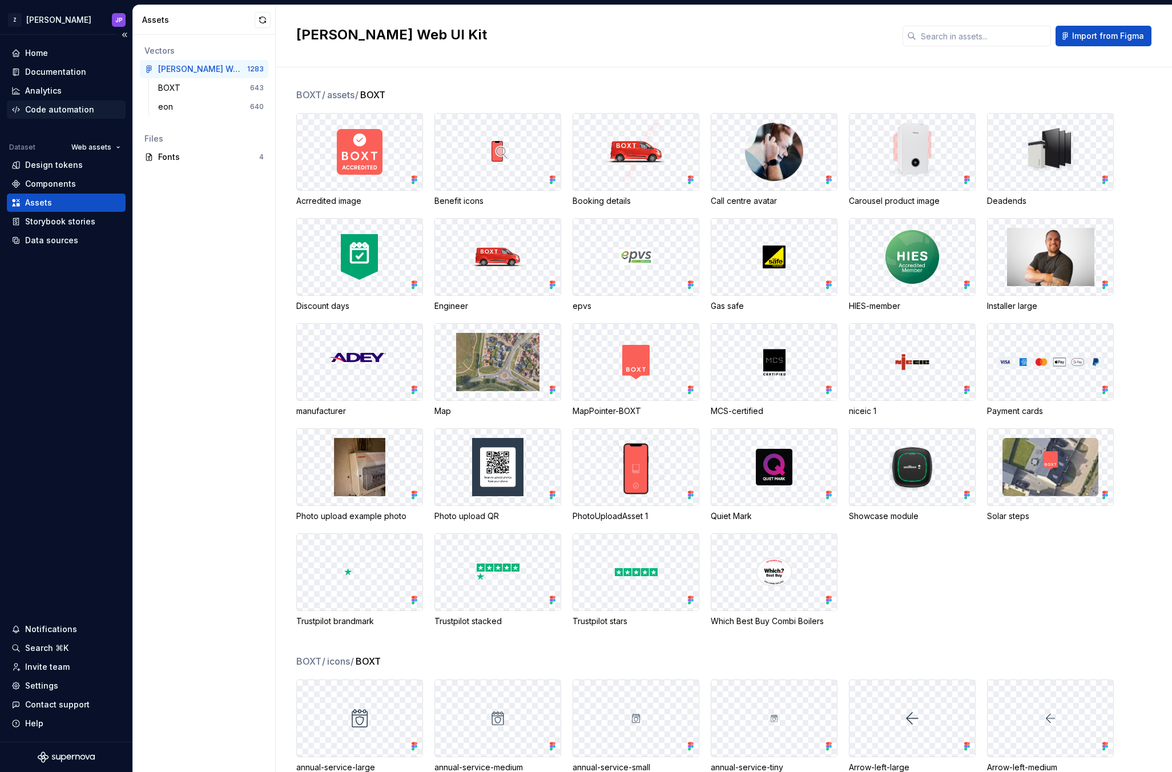
click at [67, 103] on div "Code automation" at bounding box center [66, 110] width 119 height 18
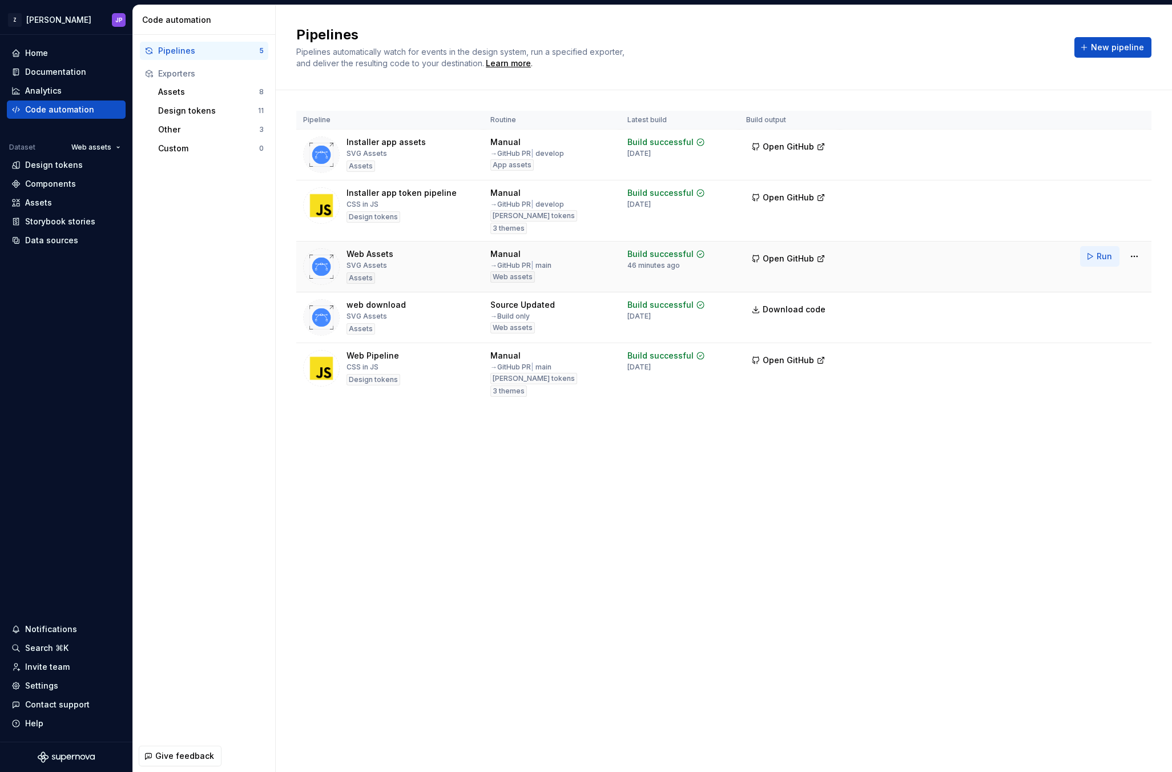
click at [1101, 261] on span "Run" at bounding box center [1104, 256] width 15 height 11
click at [746, 554] on div "Pipelines Pipelines automatically watch for events in the design system, run a …" at bounding box center [724, 388] width 897 height 767
click at [808, 528] on div "Pipelines Pipelines automatically watch for events in the design system, run a …" at bounding box center [724, 388] width 897 height 767
click at [810, 535] on div "Pipelines Pipelines automatically watch for events in the design system, run a …" at bounding box center [724, 388] width 897 height 767
click at [779, 259] on span "Open GitHub" at bounding box center [788, 258] width 51 height 11
